Goal: Task Accomplishment & Management: Manage account settings

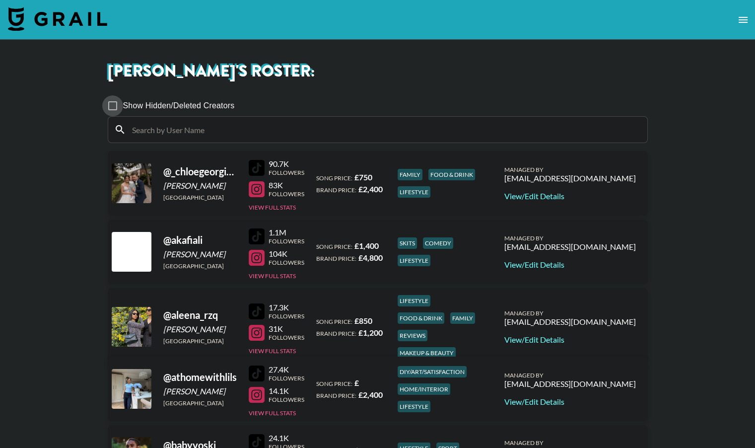
click at [115, 103] on input "Show Hidden/Deleted Creators" at bounding box center [112, 105] width 21 height 21
checkbox input "true"
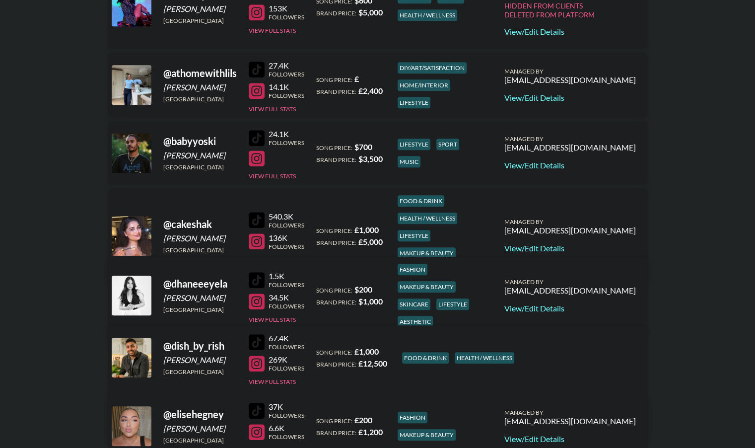
scroll to position [481, 0]
click at [596, 243] on link "View/Edit Details" at bounding box center [571, 248] width 132 height 10
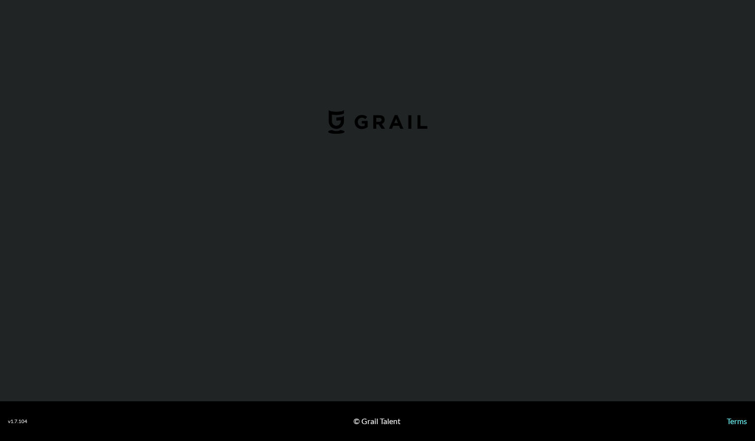
select select "GBP"
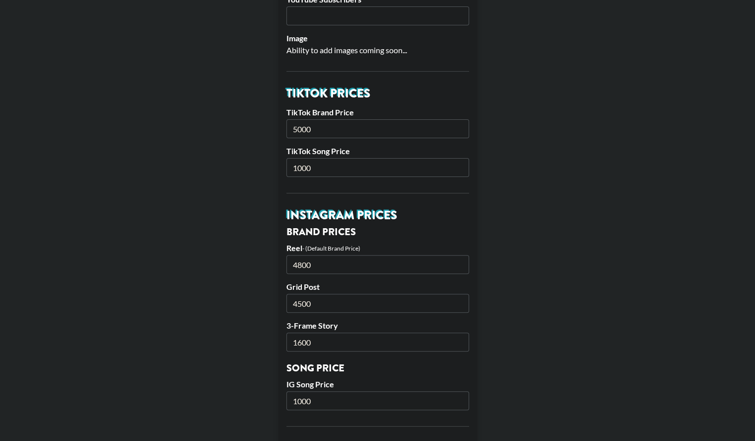
scroll to position [283, 0]
